Goal: Check status: Check status

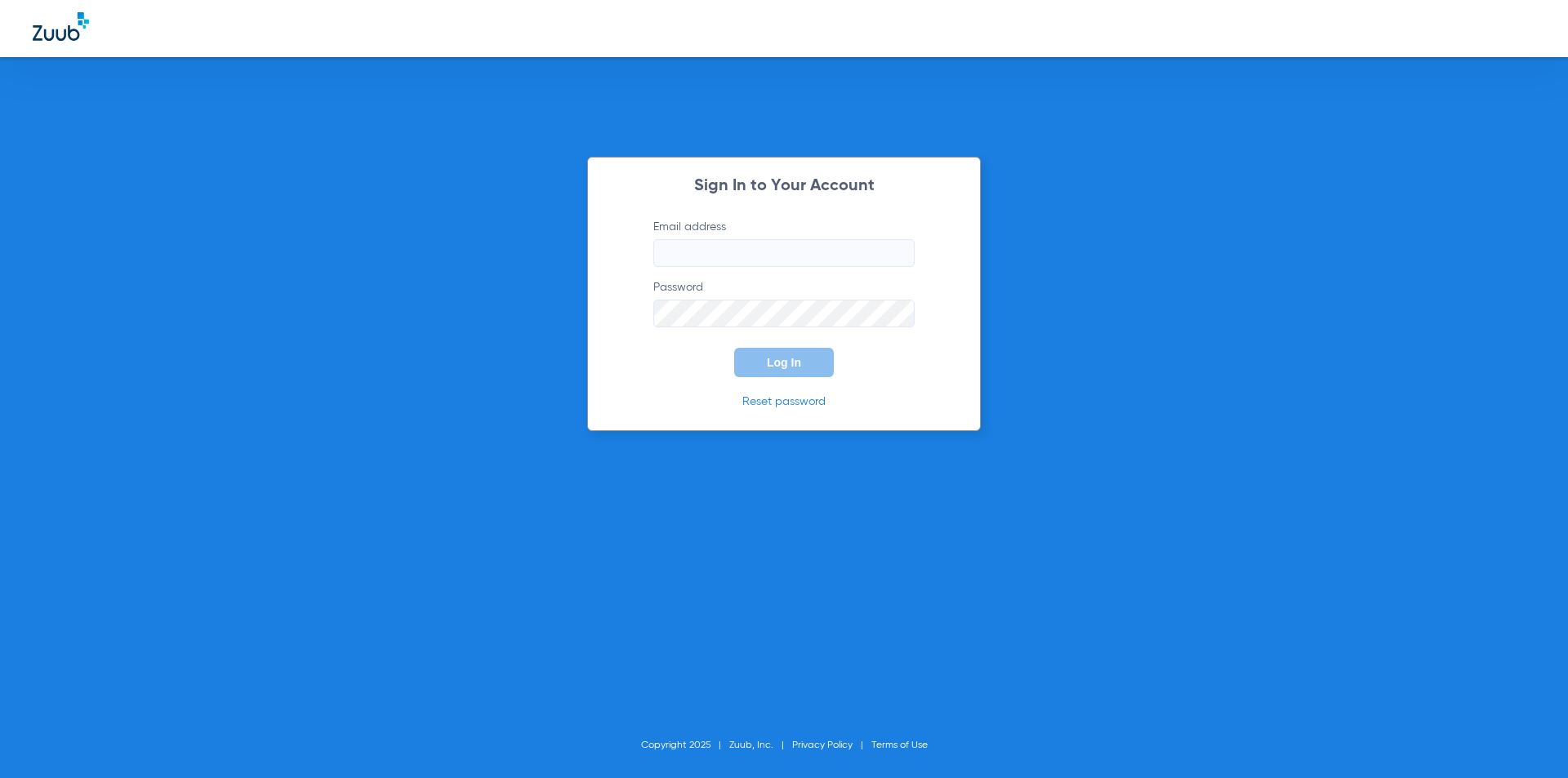
type input "[EMAIL_ADDRESS][DOMAIN_NAME]"
click at [783, 360] on span "Log In" at bounding box center [783, 363] width 34 height 13
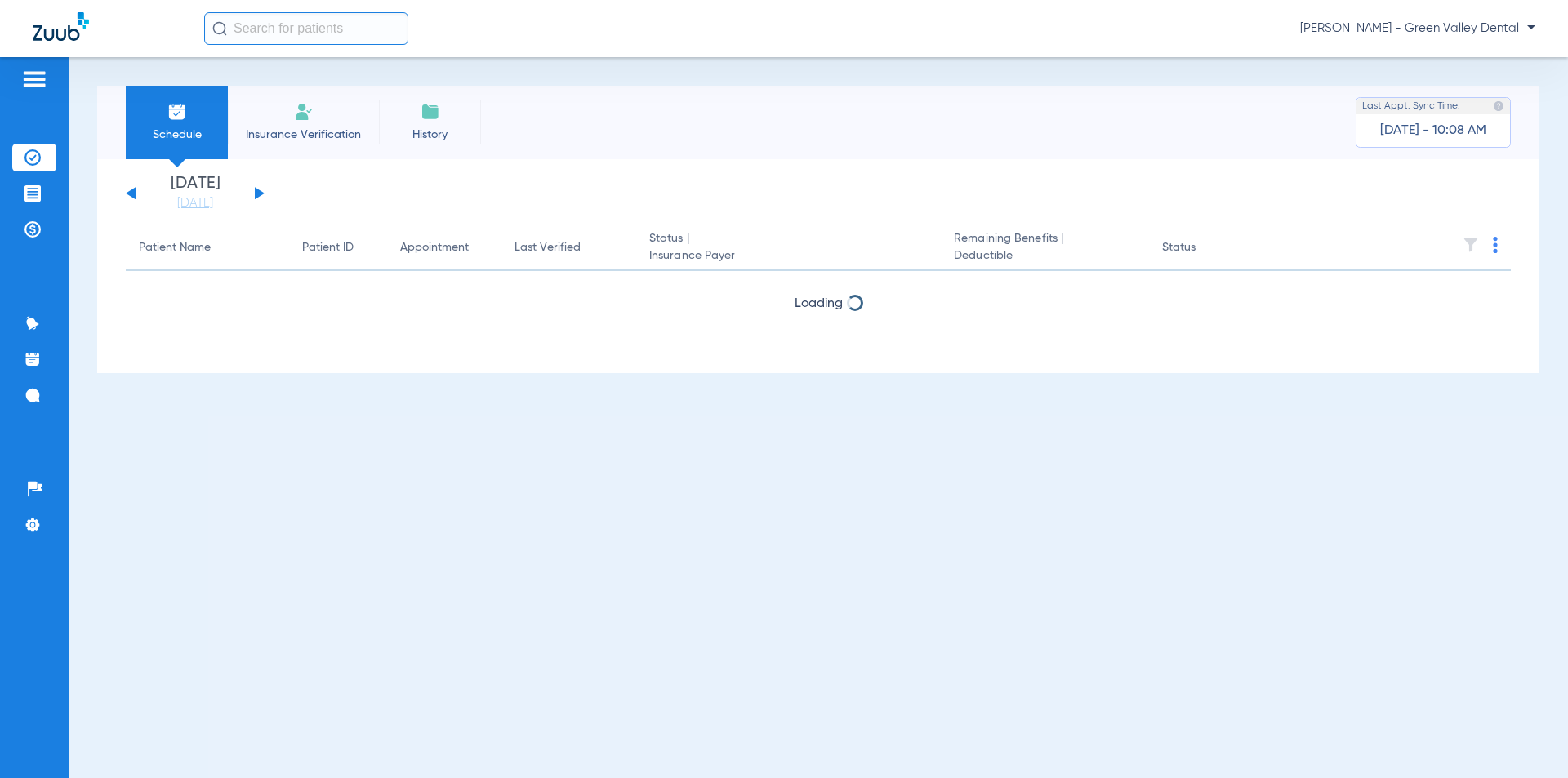
click at [256, 195] on button at bounding box center [260, 193] width 10 height 12
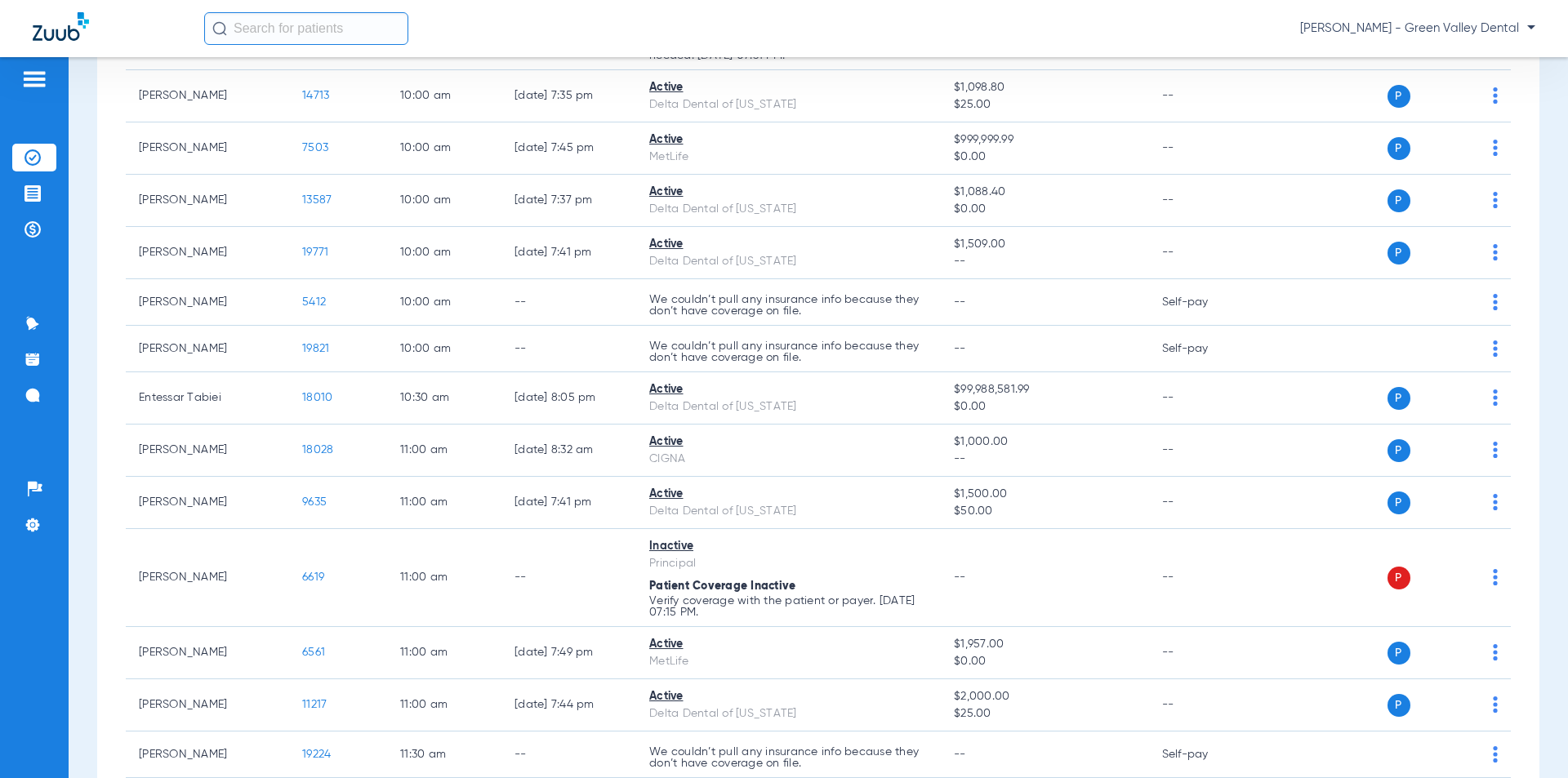
scroll to position [45, 0]
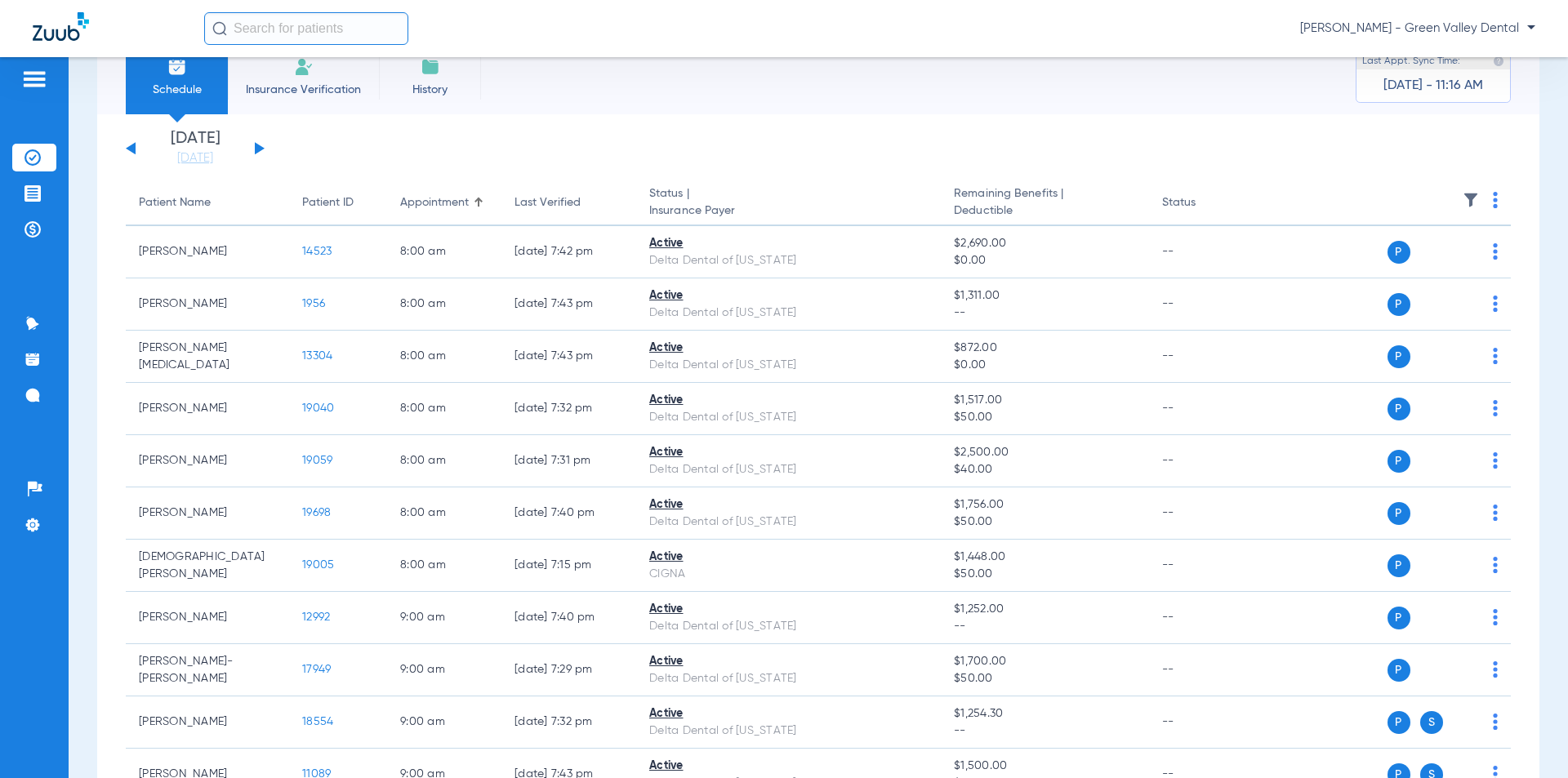
click at [130, 143] on div "[DATE] [DATE] [DATE] [DATE] [DATE] [DATE] [DATE] [DATE] [DATE] [DATE] [DATE] [D…" at bounding box center [194, 148] width 139 height 36
click at [129, 154] on div "[DATE] [DATE] [DATE] [DATE] [DATE] [DATE] [DATE] [DATE] [DATE] [DATE] [DATE] [D…" at bounding box center [194, 148] width 139 height 36
click at [130, 143] on div "[DATE] [DATE] [DATE] [DATE] [DATE] [DATE] [DATE] [DATE] [DATE] [DATE] [DATE] [D…" at bounding box center [194, 148] width 139 height 36
click at [130, 146] on button at bounding box center [130, 148] width 10 height 12
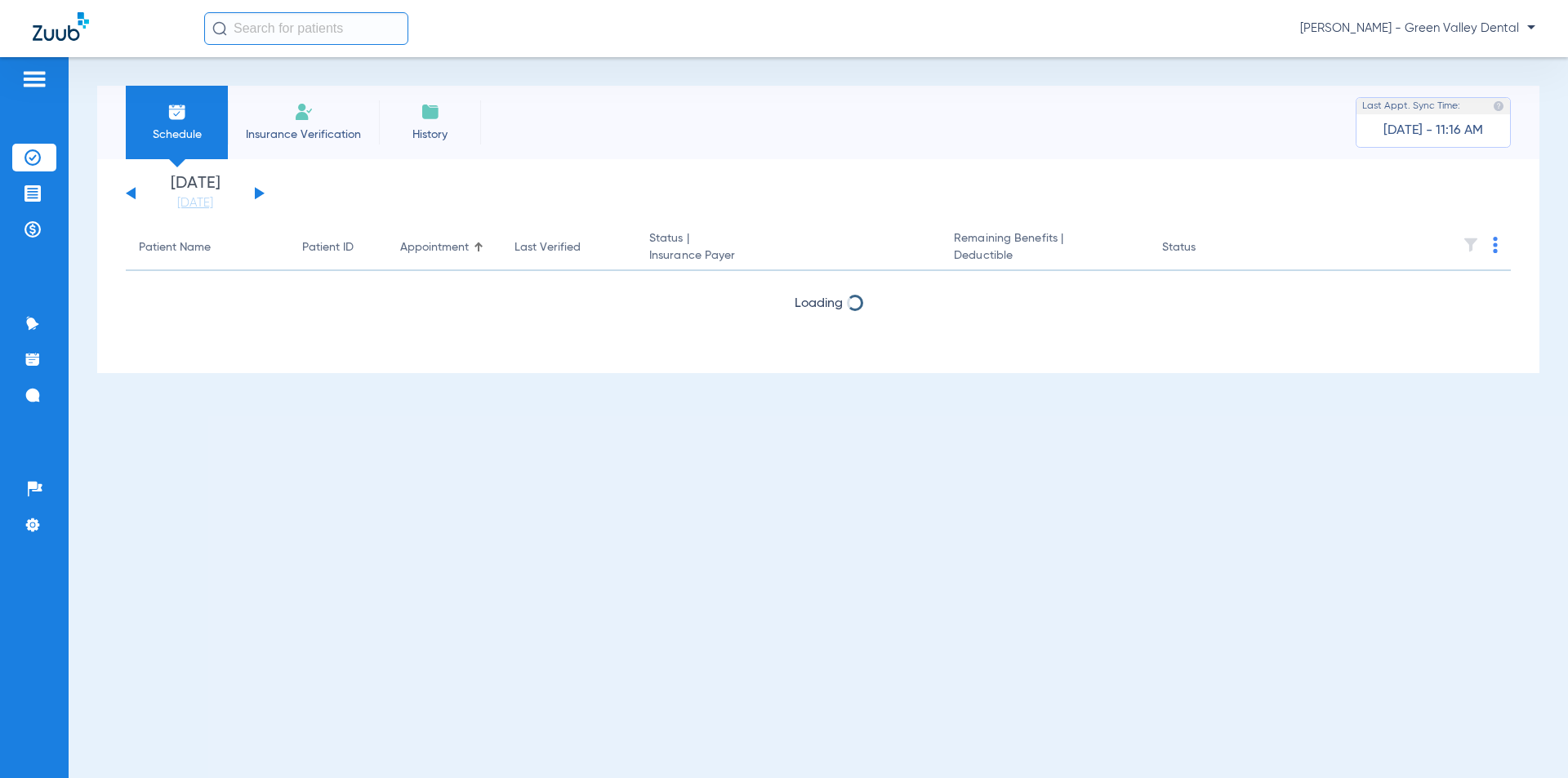
click at [257, 187] on div "[DATE] [DATE] [DATE] [DATE] [DATE] [DATE] [DATE] [DATE] [DATE] [DATE] [DATE] [D…" at bounding box center [194, 193] width 139 height 36
click at [257, 191] on button at bounding box center [260, 193] width 10 height 12
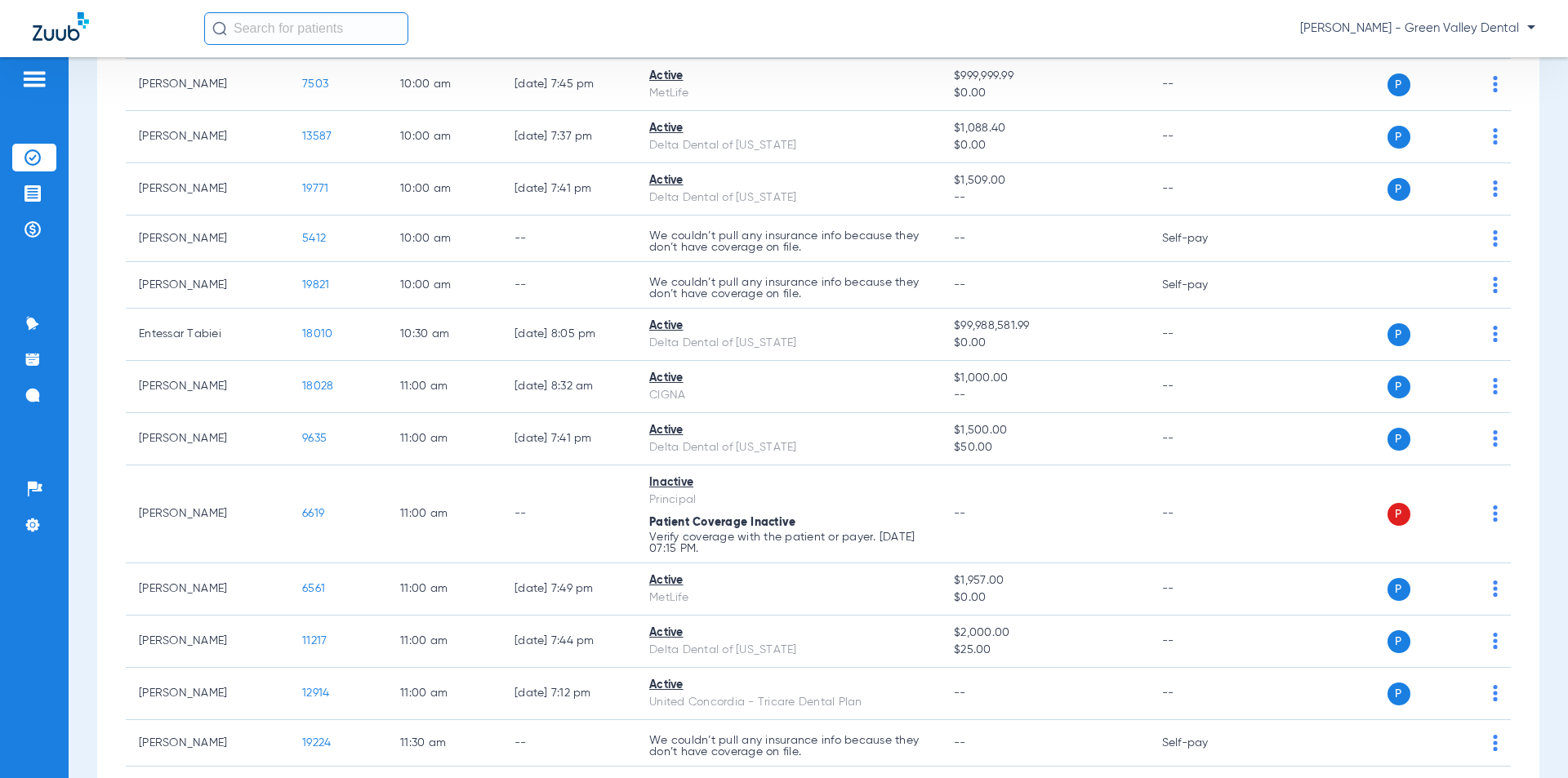
scroll to position [1143, 0]
